Goal: Task Accomplishment & Management: Manage account settings

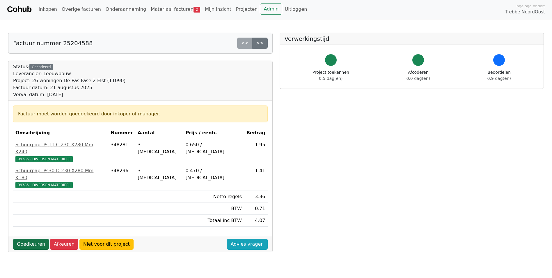
click at [34, 238] on link "Goedkeuren" at bounding box center [31, 243] width 36 height 11
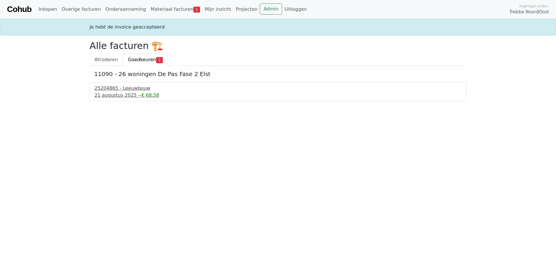
click at [118, 95] on div "21 augustus 2025 - -€ 68,58" at bounding box center [278, 95] width 367 height 7
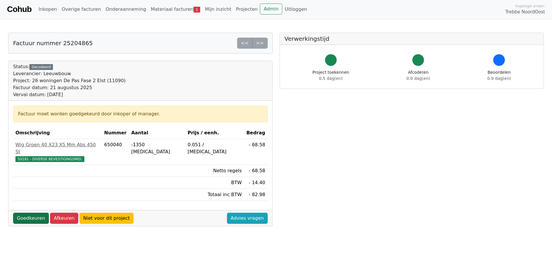
click at [38, 212] on link "Goedkeuren" at bounding box center [31, 217] width 36 height 11
